Goal: Find specific page/section: Find specific page/section

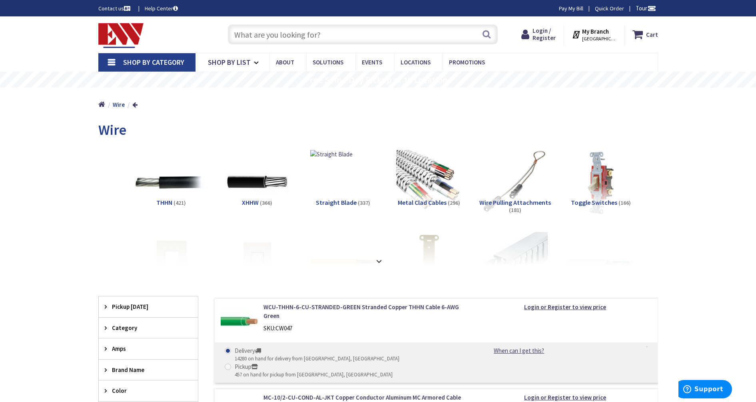
click at [169, 179] on img at bounding box center [171, 182] width 72 height 72
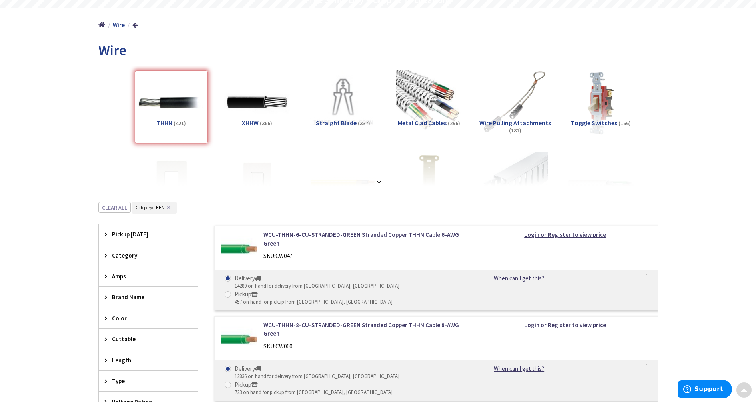
scroll to position [281, 0]
